Goal: Task Accomplishment & Management: Manage account settings

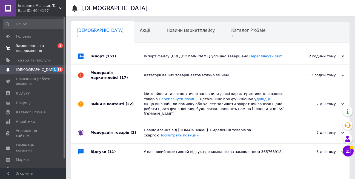
click at [46, 48] on span "Замовлення та повідомлення" at bounding box center [33, 48] width 35 height 10
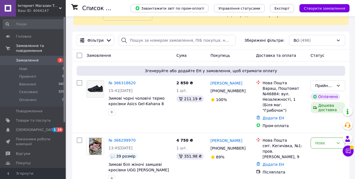
scroll to position [55, 0]
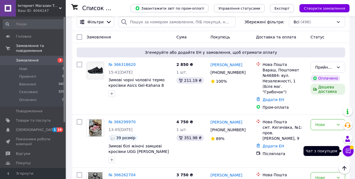
drag, startPoint x: 346, startPoint y: 149, endPoint x: 350, endPoint y: 146, distance: 5.3
click at [346, 149] on icon at bounding box center [348, 150] width 5 height 5
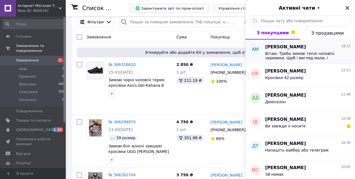
click at [302, 57] on span "Вітаю. Треба зимові теплі чоловічі черевики. Щоб і вигляд мали, і практичні бул…" at bounding box center [305, 55] width 78 height 9
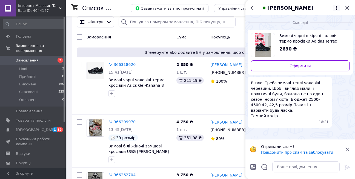
click at [338, 8] on icon at bounding box center [337, 8] width 7 height 7
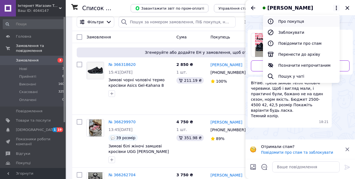
click at [323, 24] on button "Про покупця" at bounding box center [301, 21] width 77 height 11
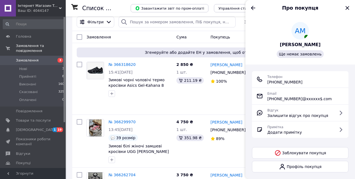
drag, startPoint x: 303, startPoint y: 85, endPoint x: 267, endPoint y: 84, distance: 35.7
click at [267, 84] on div "Телефон +380 (73) 415-58-21" at bounding box center [300, 79] width 97 height 16
copy span "+380 (73) 415-58-21"
drag, startPoint x: 351, startPoint y: 91, endPoint x: 342, endPoint y: 67, distance: 25.4
click at [351, 91] on div "Телефон +380 (73) 415-58-21 Email +380734155821@xxxxxx$.com Відгук Залишити від…" at bounding box center [301, 114] width 110 height 100
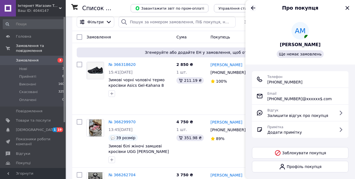
click at [255, 8] on icon "Назад" at bounding box center [253, 8] width 4 height 4
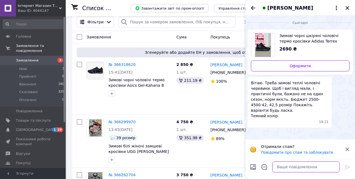
click at [287, 164] on textarea at bounding box center [306, 166] width 67 height 11
type textarea "Доброго вечора"
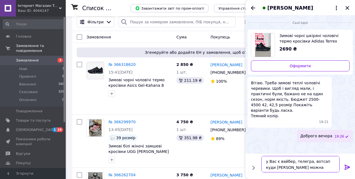
type textarea "у Вас є вайбер, телегра, вотсап куди Вам можна написати?"
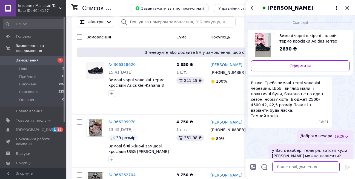
scroll to position [5, 0]
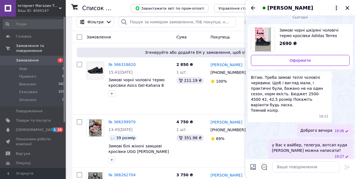
click at [338, 8] on icon at bounding box center [337, 8] width 7 height 7
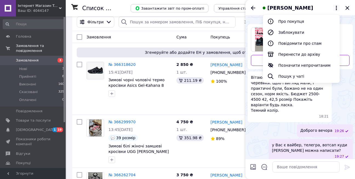
click at [338, 7] on icon at bounding box center [337, 8] width 7 height 7
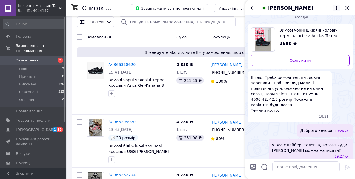
click at [338, 7] on icon at bounding box center [337, 8] width 7 height 7
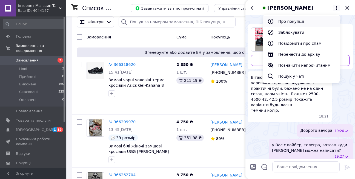
click at [336, 17] on button "Про покупця" at bounding box center [301, 21] width 77 height 11
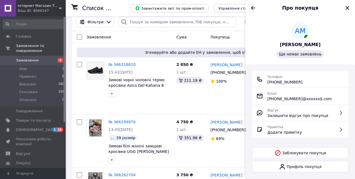
drag, startPoint x: 345, startPoint y: 53, endPoint x: 285, endPoint y: 21, distance: 68.1
click at [342, 53] on div "АМ Артем Монор Ще немає замовлень" at bounding box center [300, 40] width 97 height 36
click at [254, 9] on icon "Назад" at bounding box center [253, 8] width 7 height 7
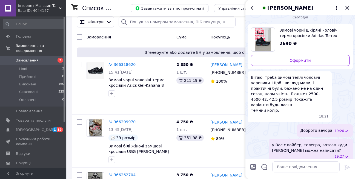
drag, startPoint x: 326, startPoint y: 141, endPoint x: 302, endPoint y: 146, distance: 24.6
click at [302, 146] on span "у Вас є вайбер, телегра, вотсап куди Вам можна написати?" at bounding box center [311, 147] width 78 height 11
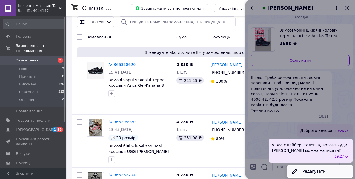
click at [312, 167] on button "Редагувати" at bounding box center [320, 171] width 66 height 11
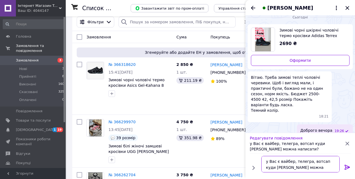
click at [311, 169] on textarea "у Вас є вайбер, телегра, вотсап куди Вам можна написати?" at bounding box center [301, 164] width 78 height 16
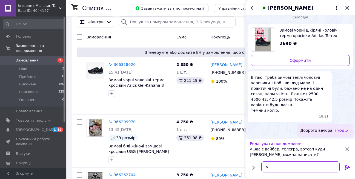
type textarea "у"
type textarea "н"
type textarea "пишу Вам у тг"
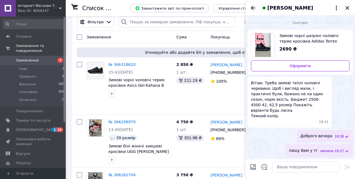
click at [253, 9] on icon "Назад" at bounding box center [253, 8] width 4 height 4
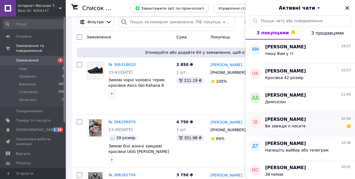
click at [284, 125] on span "Ви завжди л носите" at bounding box center [286, 126] width 41 height 4
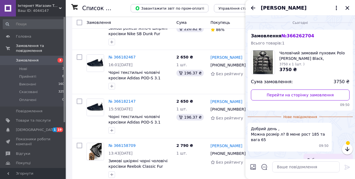
scroll to position [88, 0]
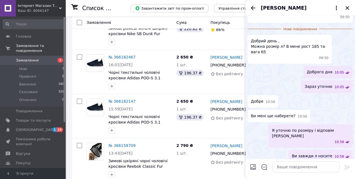
click at [252, 8] on icon "Назад" at bounding box center [253, 8] width 4 height 4
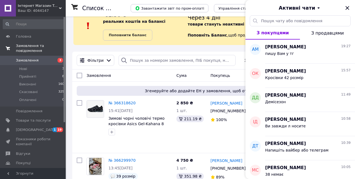
scroll to position [0, 0]
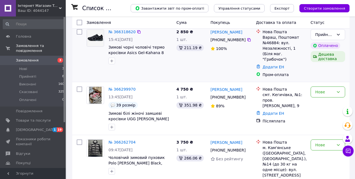
scroll to position [110, 0]
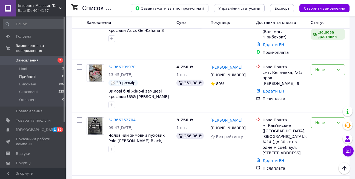
click at [45, 74] on li "Прийняті 8" at bounding box center [33, 77] width 67 height 8
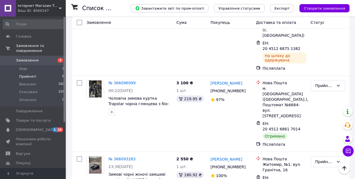
scroll to position [219, 0]
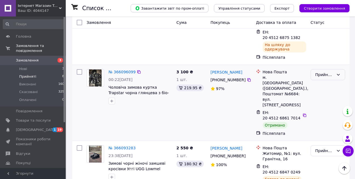
click at [339, 72] on icon at bounding box center [339, 74] width 4 height 4
click at [332, 53] on li "Виконано" at bounding box center [328, 54] width 34 height 10
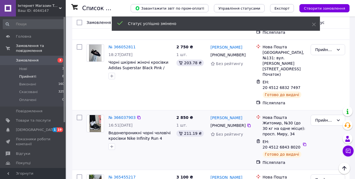
scroll to position [445, 0]
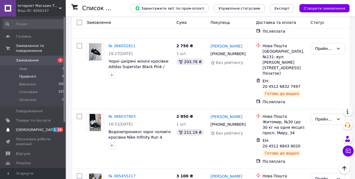
click at [22, 127] on span "[DEMOGRAPHIC_DATA]" at bounding box center [36, 129] width 41 height 5
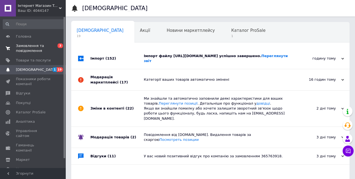
click at [44, 50] on span "Замовлення та повідомлення" at bounding box center [33, 48] width 35 height 10
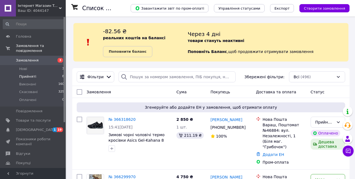
click at [53, 73] on li "Прийняті 8" at bounding box center [33, 77] width 67 height 8
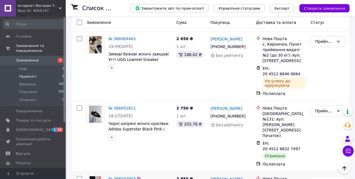
scroll to position [293, 0]
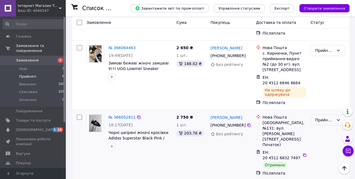
click at [315, 114] on div "Прийнято" at bounding box center [328, 119] width 35 height 11
click at [322, 97] on li "Виконано" at bounding box center [328, 99] width 34 height 10
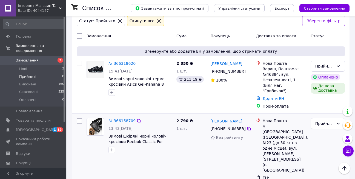
scroll to position [46, 0]
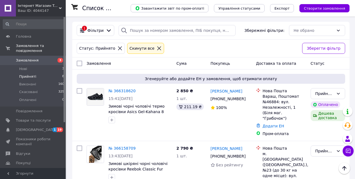
click at [157, 47] on icon at bounding box center [159, 48] width 4 height 4
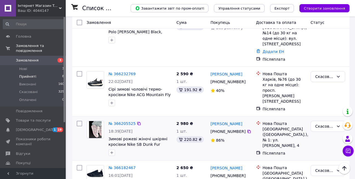
scroll to position [274, 0]
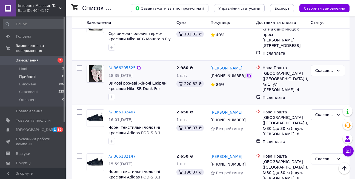
click at [247, 74] on icon at bounding box center [249, 76] width 4 height 4
click at [351, 150] on icon at bounding box center [348, 151] width 5 height 5
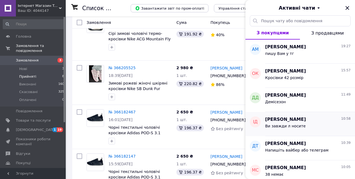
click at [310, 118] on div "[PERSON_NAME] 10:58" at bounding box center [309, 119] width 86 height 6
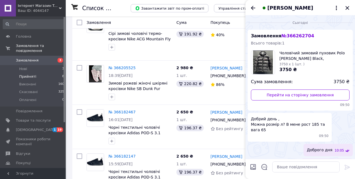
scroll to position [78, 0]
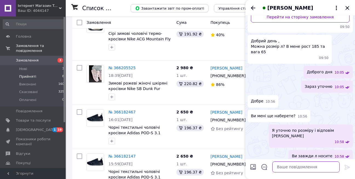
click at [290, 170] on textarea at bounding box center [306, 166] width 67 height 11
type textarea "скасуйте будь ласка замовлення"
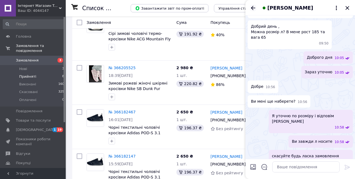
click at [252, 8] on icon "Назад" at bounding box center [253, 8] width 4 height 4
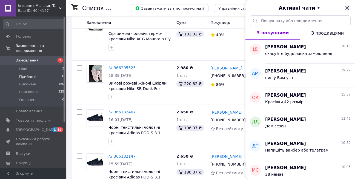
click at [347, 9] on icon "Закрити" at bounding box center [348, 8] width 4 height 4
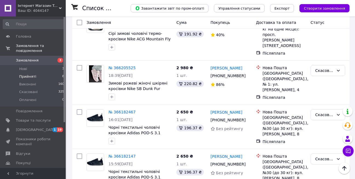
click at [45, 127] on span "[DEMOGRAPHIC_DATA]" at bounding box center [33, 129] width 35 height 5
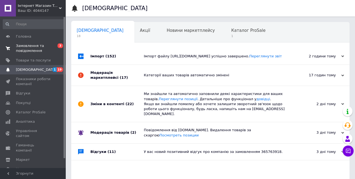
click at [32, 45] on span "Замовлення та повідомлення" at bounding box center [33, 48] width 35 height 10
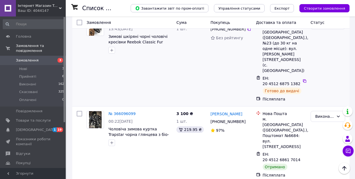
scroll to position [466, 0]
